Goal: Contribute content

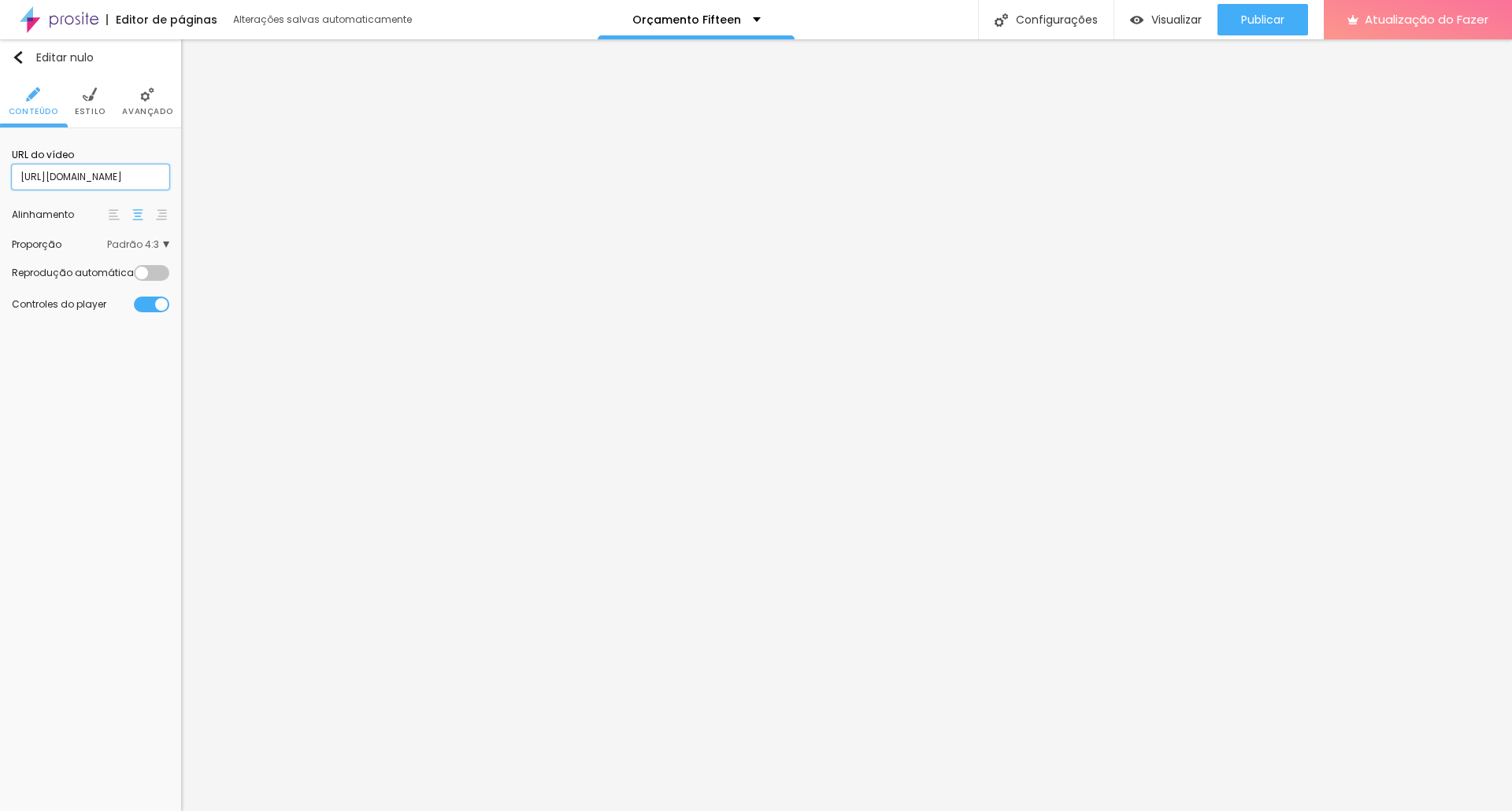
click at [125, 179] on input "[URL][DOMAIN_NAME]" at bounding box center [90, 177] width 157 height 26
paste input "QBRBpiaoUzk"
type input "[URL][DOMAIN_NAME]"
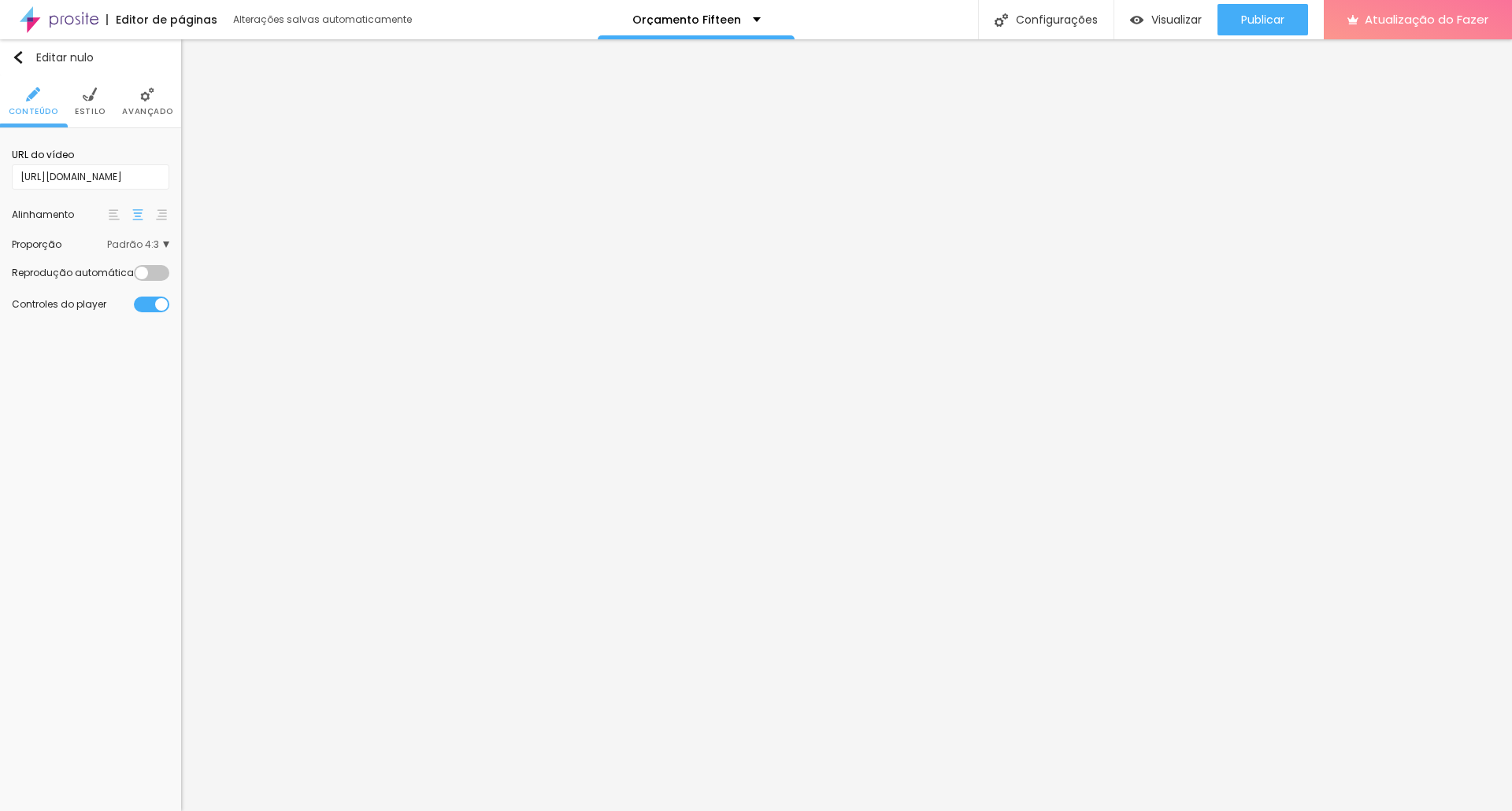
click at [120, 371] on div "Editar nulo Conteúdo Estilo Avançado URL do vídeo [URL][DOMAIN_NAME] Alinhament…" at bounding box center [90, 425] width 181 height 772
click at [141, 179] on input "[URL][DOMAIN_NAME]" at bounding box center [90, 177] width 157 height 26
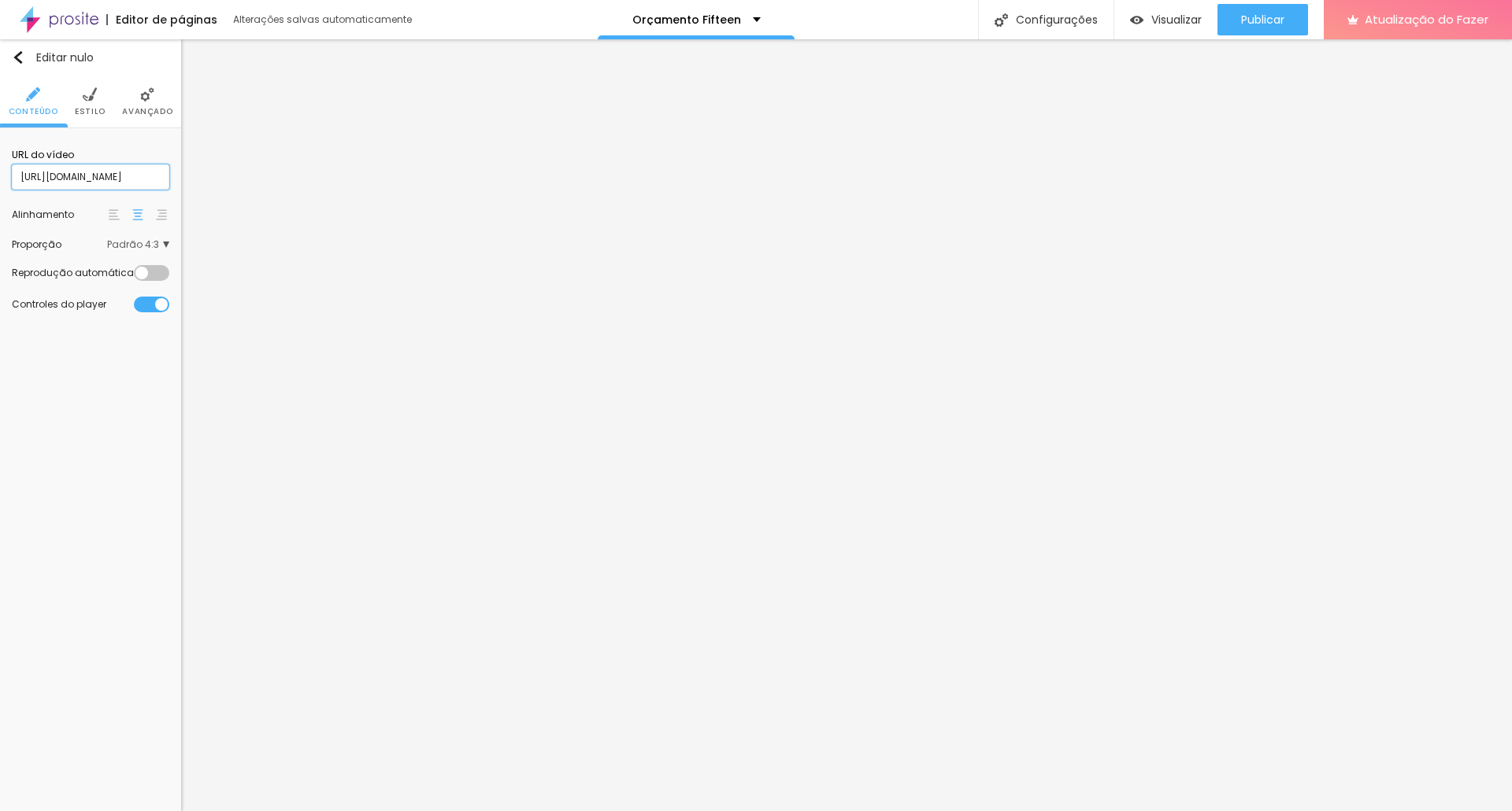
paste input "_4OsJa6K3cM"
type input "[URL][DOMAIN_NAME]"
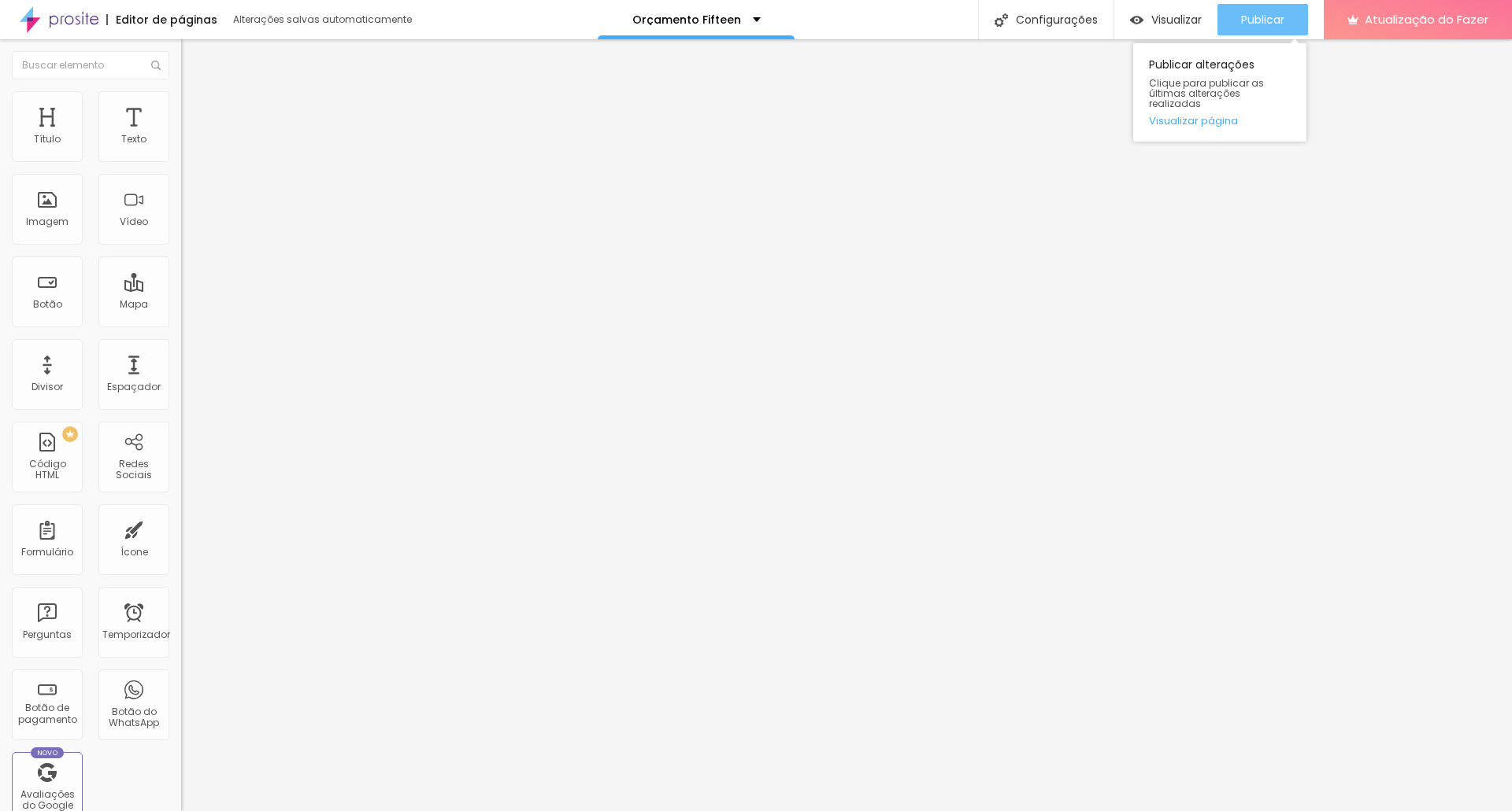
click at [1299, 10] on button "Publicar" at bounding box center [1262, 19] width 90 height 31
click at [1282, 20] on font "Publicar" at bounding box center [1262, 20] width 43 height 16
click at [1245, 18] on font "Publicar" at bounding box center [1262, 20] width 43 height 16
click at [1239, 26] on button "Publicar" at bounding box center [1262, 19] width 90 height 31
click at [1294, 16] on button "Publicar" at bounding box center [1262, 19] width 90 height 31
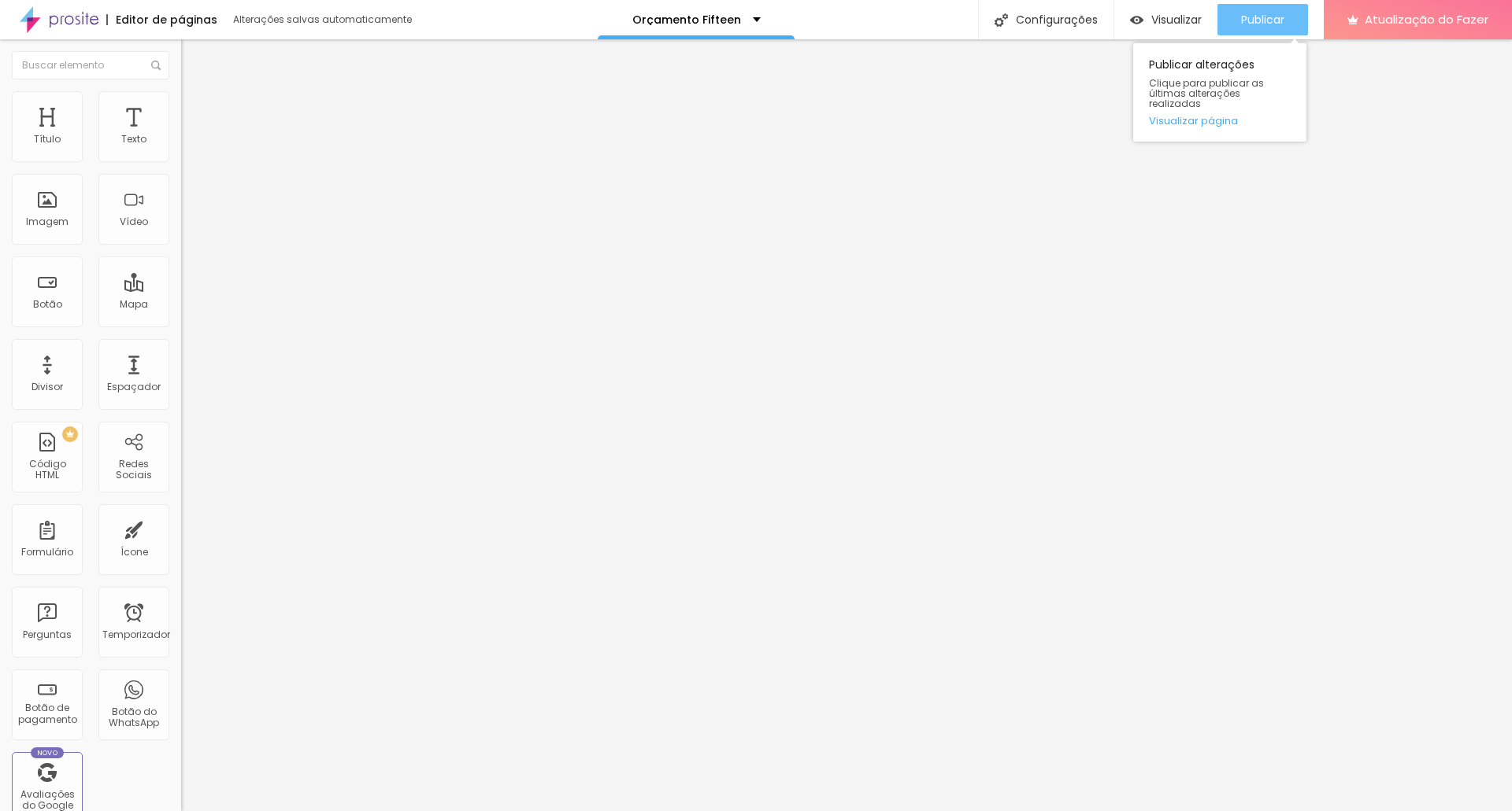
click at [1287, 23] on button "Publicar" at bounding box center [1262, 19] width 90 height 31
click at [1253, 22] on font "Publicar" at bounding box center [1262, 20] width 43 height 16
